Goal: Information Seeking & Learning: Learn about a topic

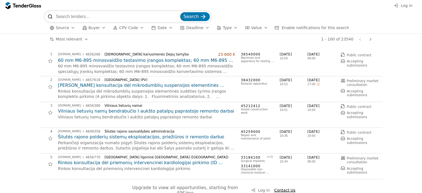
click at [141, 59] on h2 "60 mm M6-895 minosvaidžio testavimo įrangos komplektas; 60 mm M6-895 minosvaidž…" at bounding box center [146, 60] width 177 height 6
